Goal: Task Accomplishment & Management: Complete application form

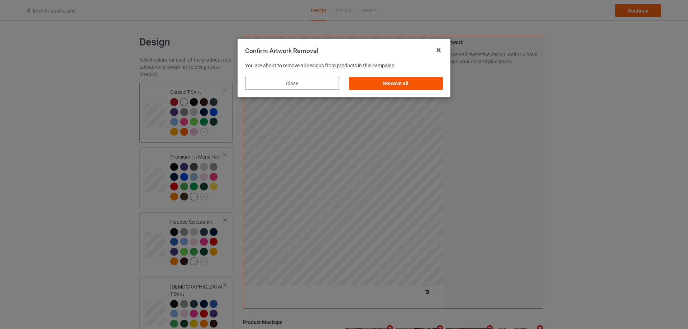
click at [430, 80] on div "Remove all" at bounding box center [396, 83] width 94 height 13
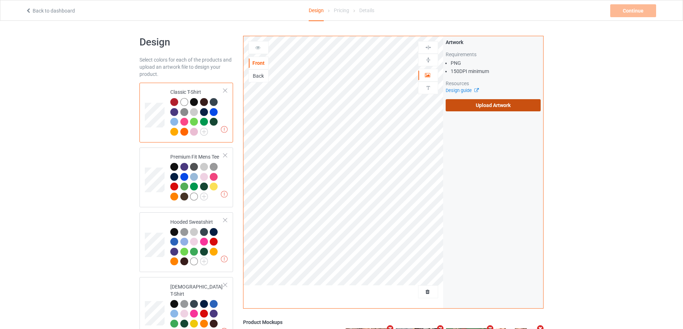
click at [489, 100] on label "Upload Artwork" at bounding box center [493, 105] width 95 height 12
click at [0, 0] on input "Upload Artwork" at bounding box center [0, 0] width 0 height 0
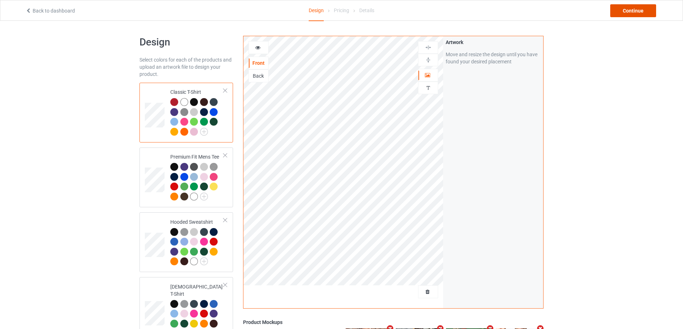
click at [634, 8] on div "Continue" at bounding box center [633, 10] width 46 height 13
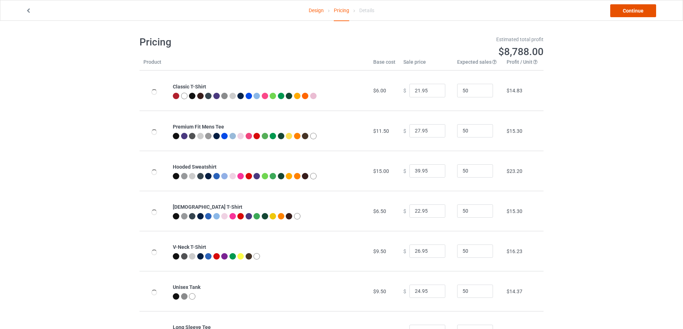
click at [632, 8] on link "Continue" at bounding box center [633, 10] width 46 height 13
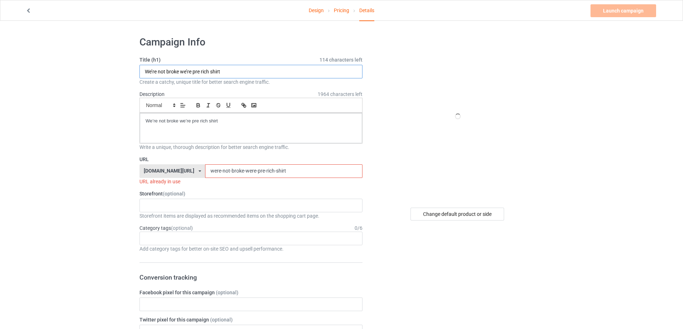
paste input "[PERSON_NAME]"
drag, startPoint x: 229, startPoint y: 70, endPoint x: 102, endPoint y: 73, distance: 127.3
type input "[PERSON_NAME] shirt"
drag, startPoint x: 67, startPoint y: 108, endPoint x: 137, endPoint y: 130, distance: 73.7
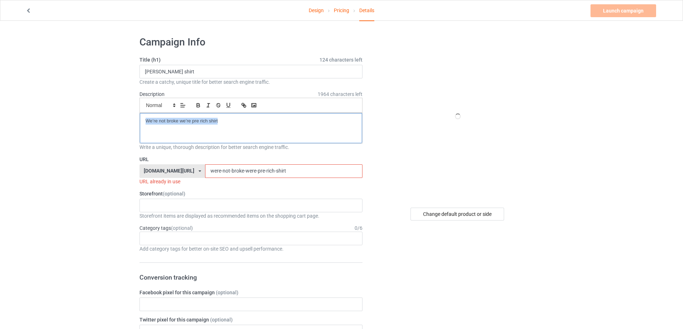
paste div
drag, startPoint x: 289, startPoint y: 171, endPoint x: 199, endPoint y: 170, distance: 90.7
paste input "[PERSON_NAME]"
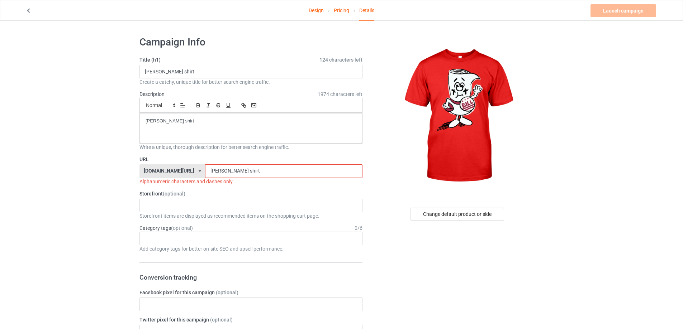
drag, startPoint x: 199, startPoint y: 171, endPoint x: 209, endPoint y: 177, distance: 11.2
click at [205, 171] on input "[PERSON_NAME] shirt" at bounding box center [283, 172] width 157 height 14
click at [235, 171] on input "[PERSON_NAME] shirt" at bounding box center [283, 172] width 157 height 14
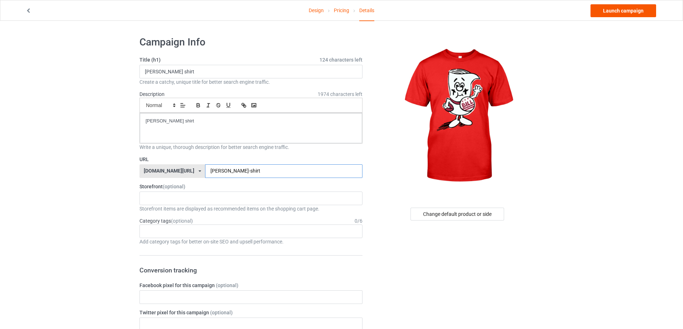
type input "[PERSON_NAME]-shirt"
click at [614, 11] on link "Launch campaign" at bounding box center [623, 10] width 66 height 13
